Goal: Navigation & Orientation: Find specific page/section

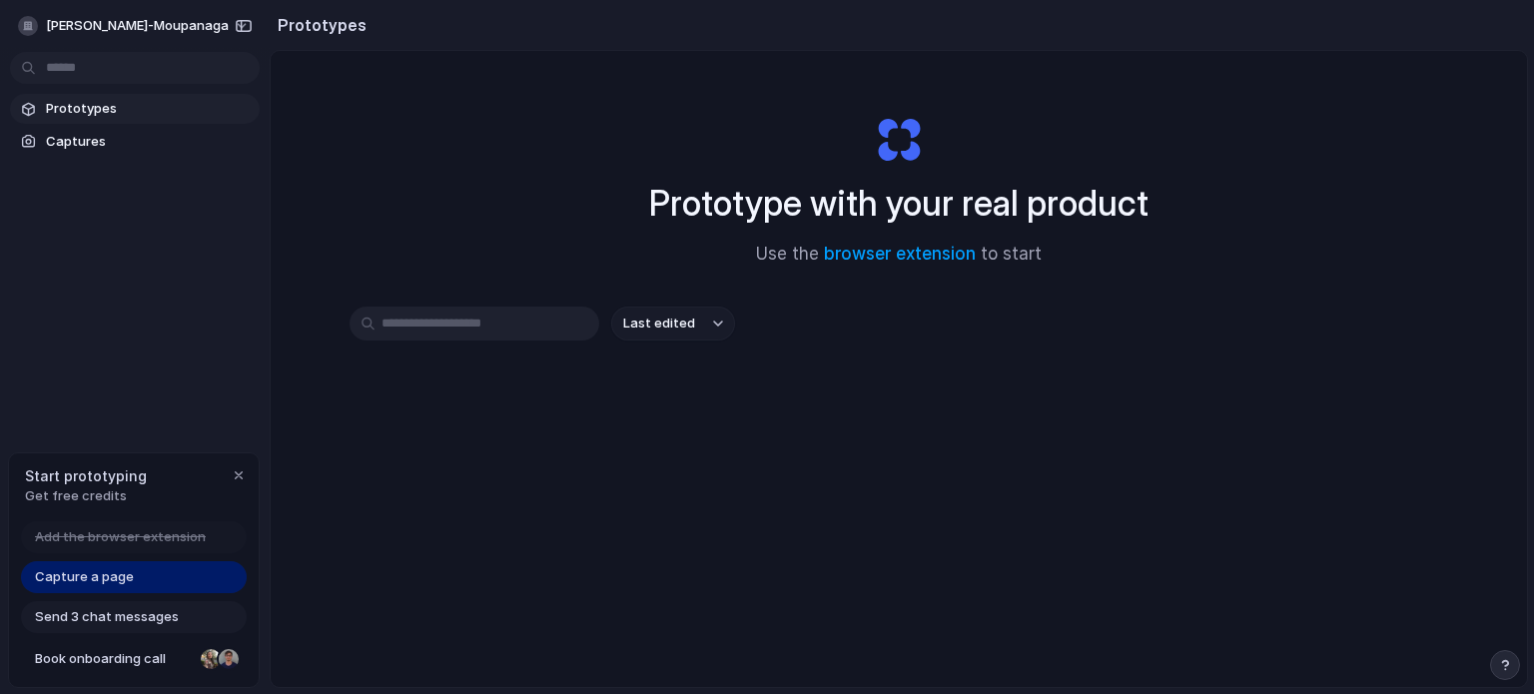
click at [547, 316] on input "text" at bounding box center [474, 324] width 250 height 34
click at [681, 327] on span "Last edited" at bounding box center [659, 324] width 72 height 20
click at [440, 325] on input "text" at bounding box center [474, 324] width 250 height 34
click at [193, 106] on span "Prototypes" at bounding box center [149, 109] width 206 height 20
